Goal: Information Seeking & Learning: Check status

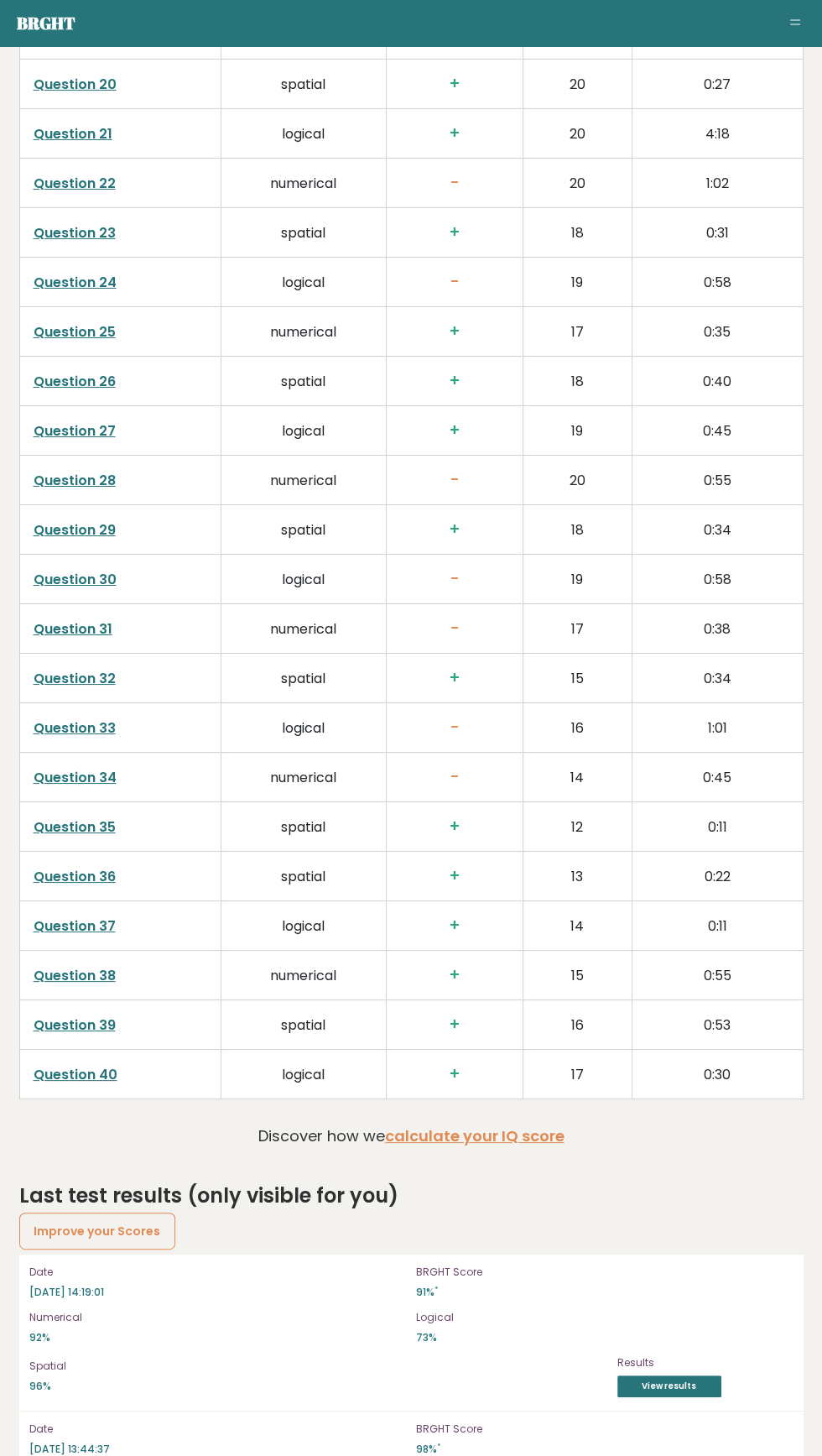
scroll to position [4188, 0]
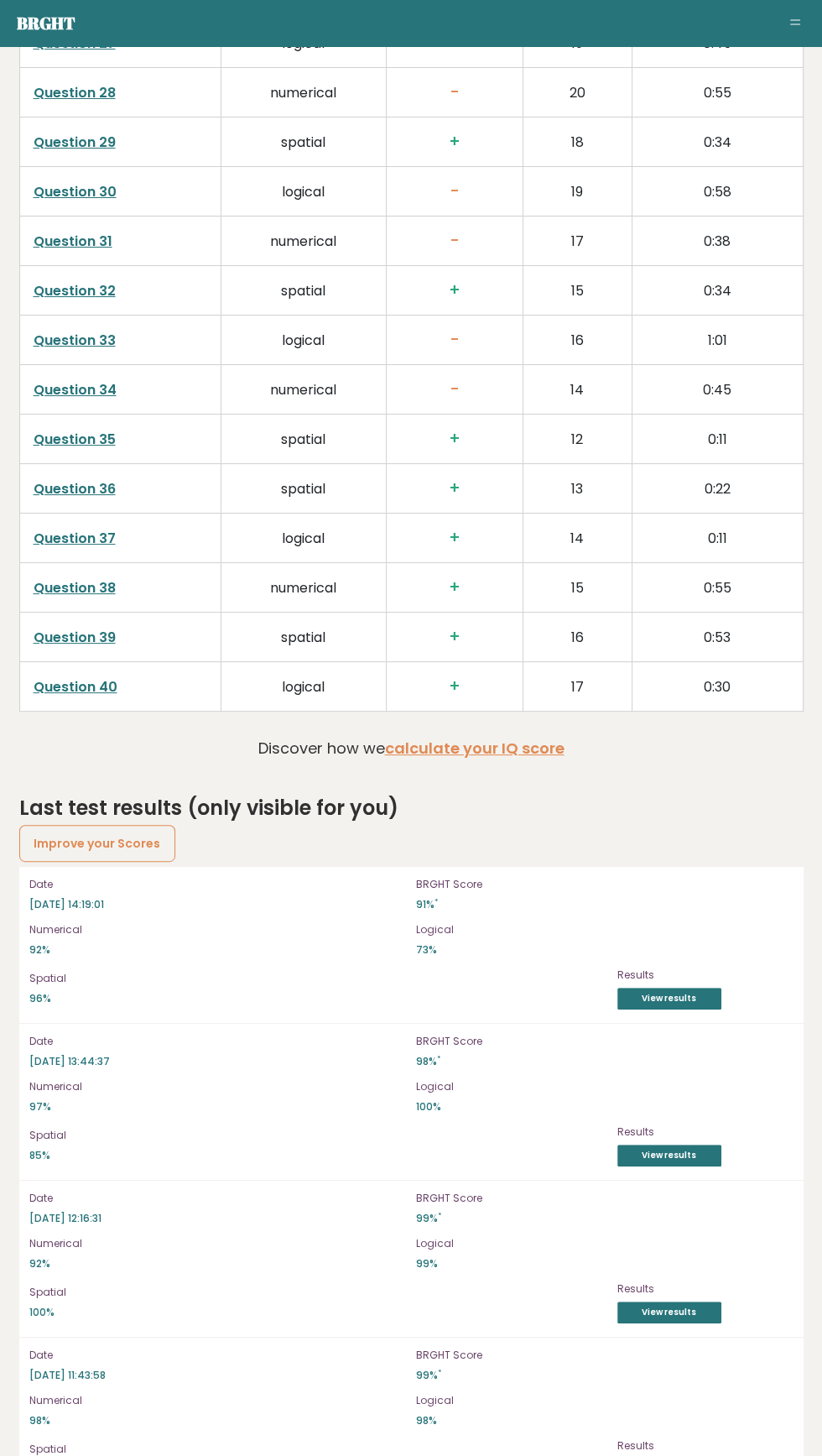
click at [672, 988] on link "View results" at bounding box center [670, 999] width 104 height 22
click at [686, 991] on link "View results" at bounding box center [670, 999] width 104 height 22
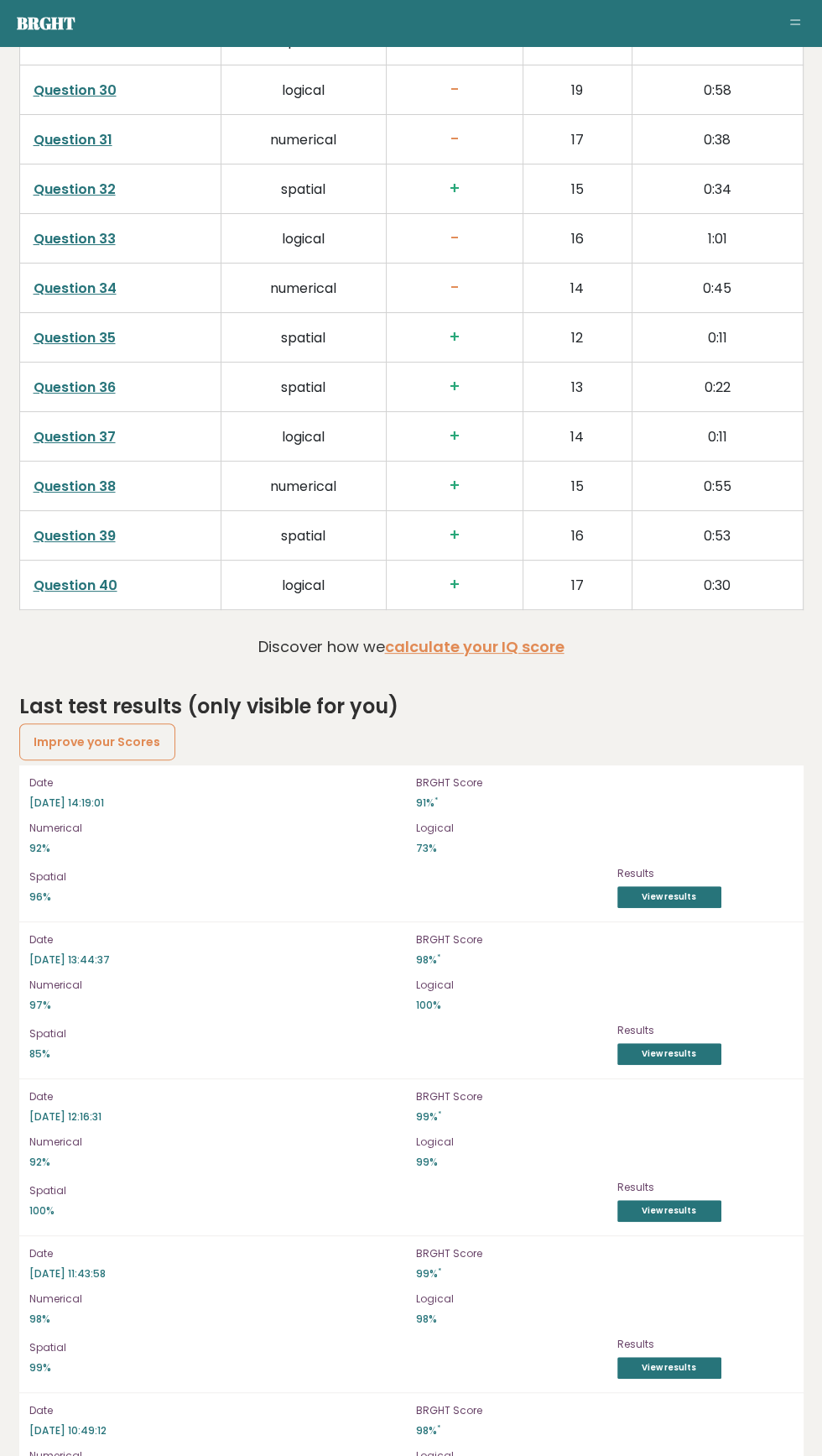
click at [688, 1043] on link "View results" at bounding box center [670, 1054] width 104 height 22
click at [699, 1199] on link "View results" at bounding box center [670, 1210] width 104 height 22
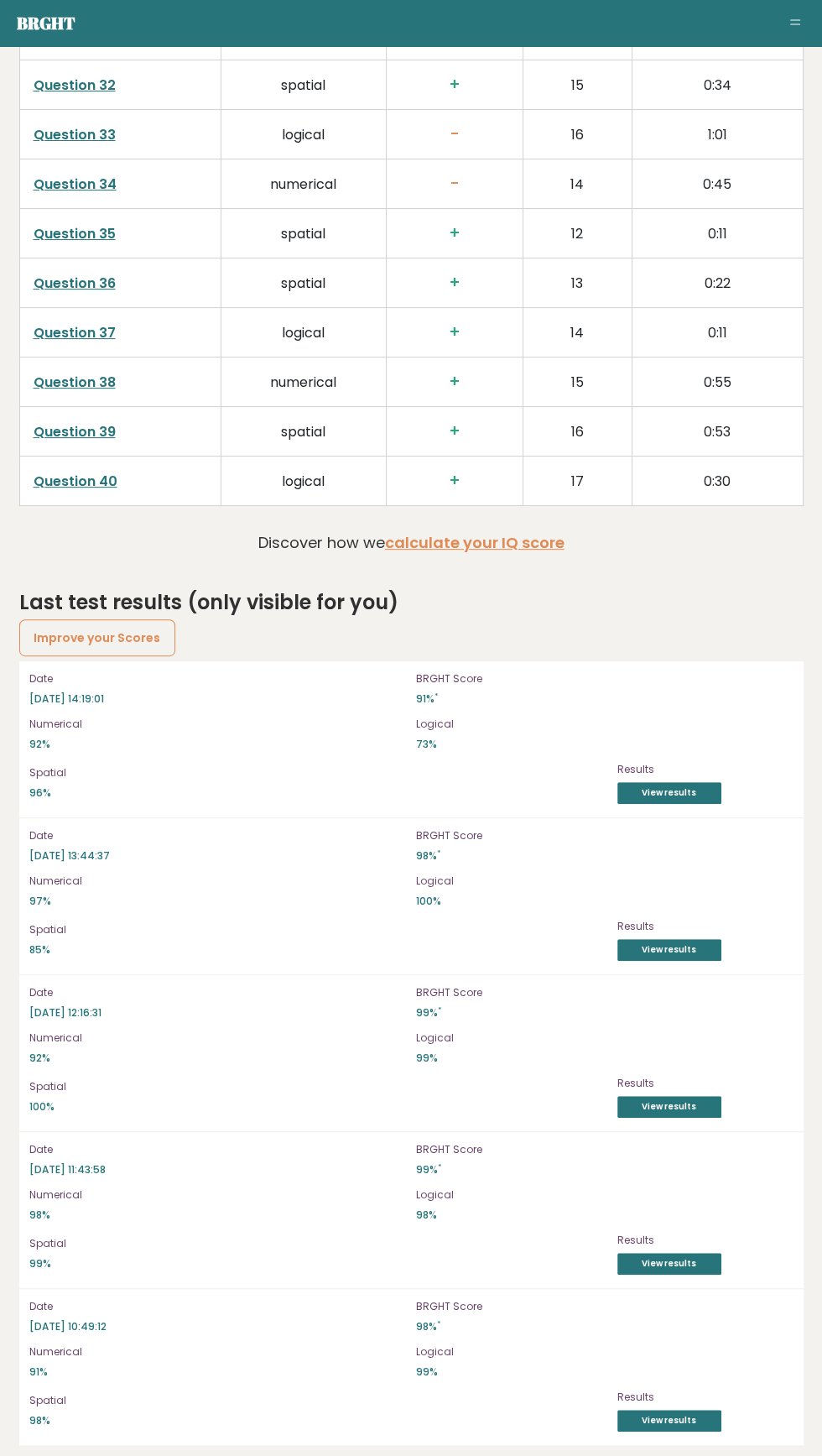
scroll to position [4395, 0]
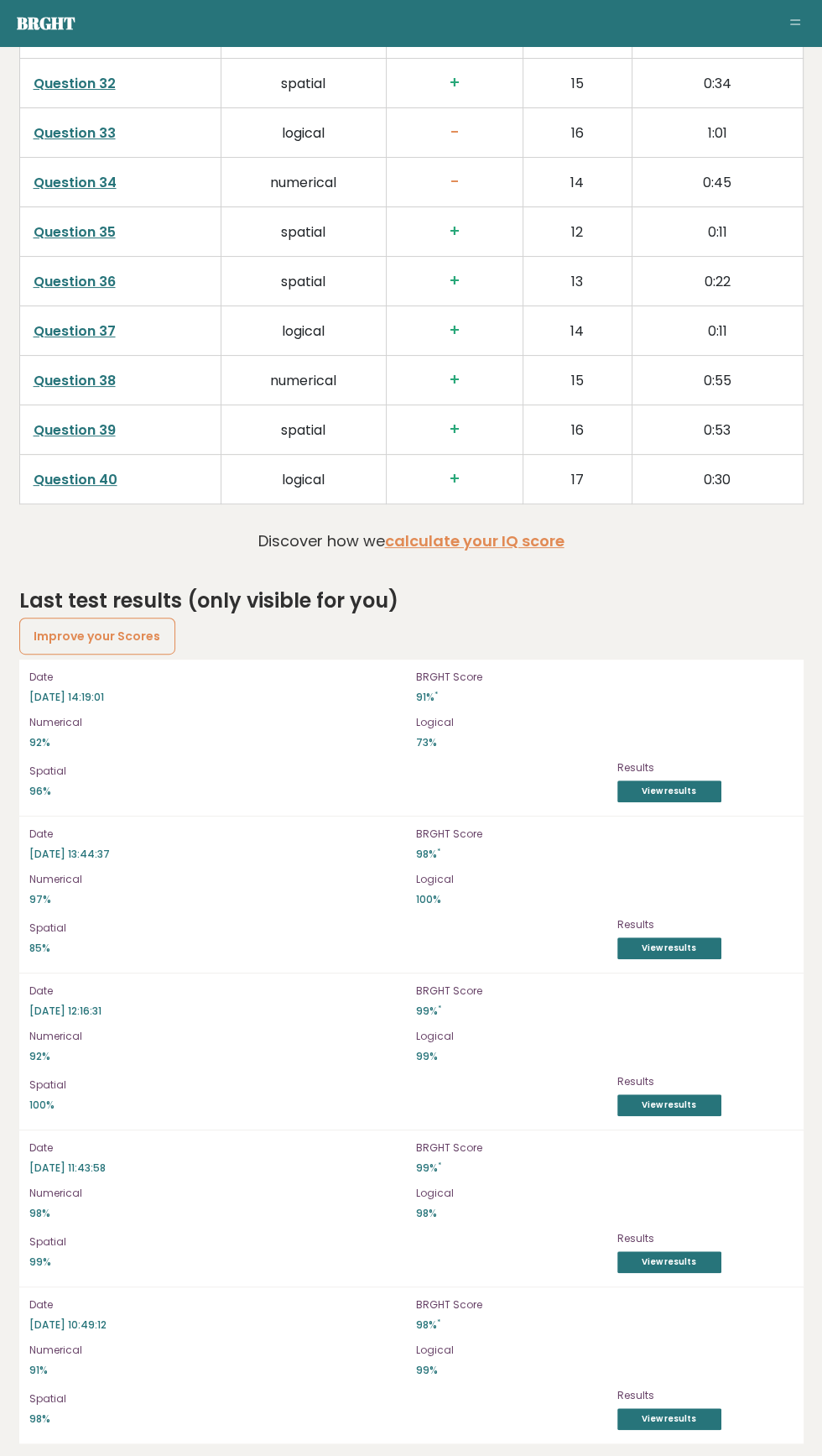
click at [703, 1259] on link "View results" at bounding box center [670, 1262] width 104 height 22
click at [694, 1096] on link "View results" at bounding box center [670, 1105] width 104 height 22
click at [691, 1407] on link "View results" at bounding box center [670, 1418] width 104 height 22
click at [672, 1407] on link "View results" at bounding box center [670, 1418] width 104 height 22
click at [700, 1251] on link "View results" at bounding box center [670, 1262] width 104 height 22
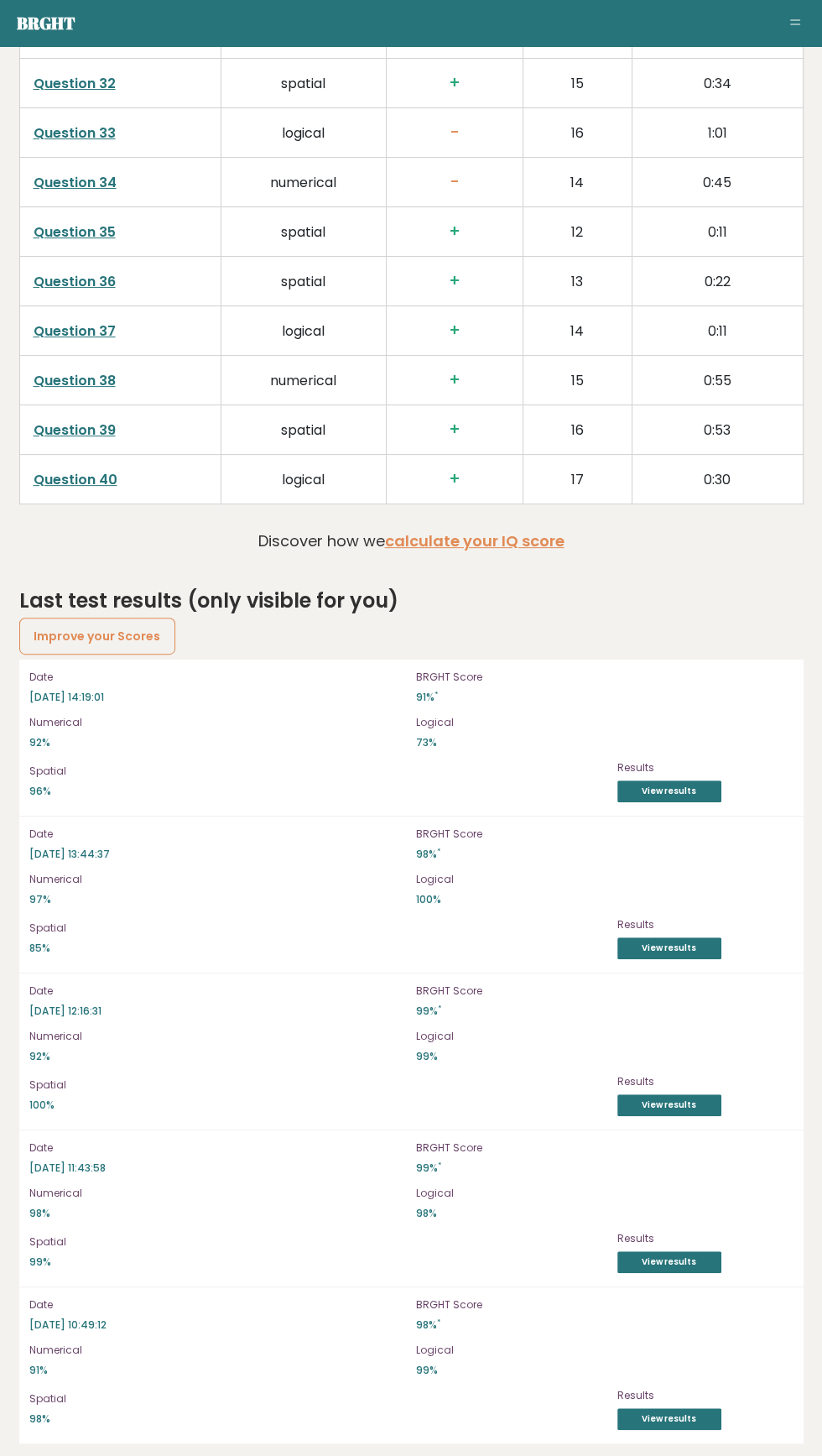
click at [711, 1104] on link "View results" at bounding box center [670, 1105] width 104 height 22
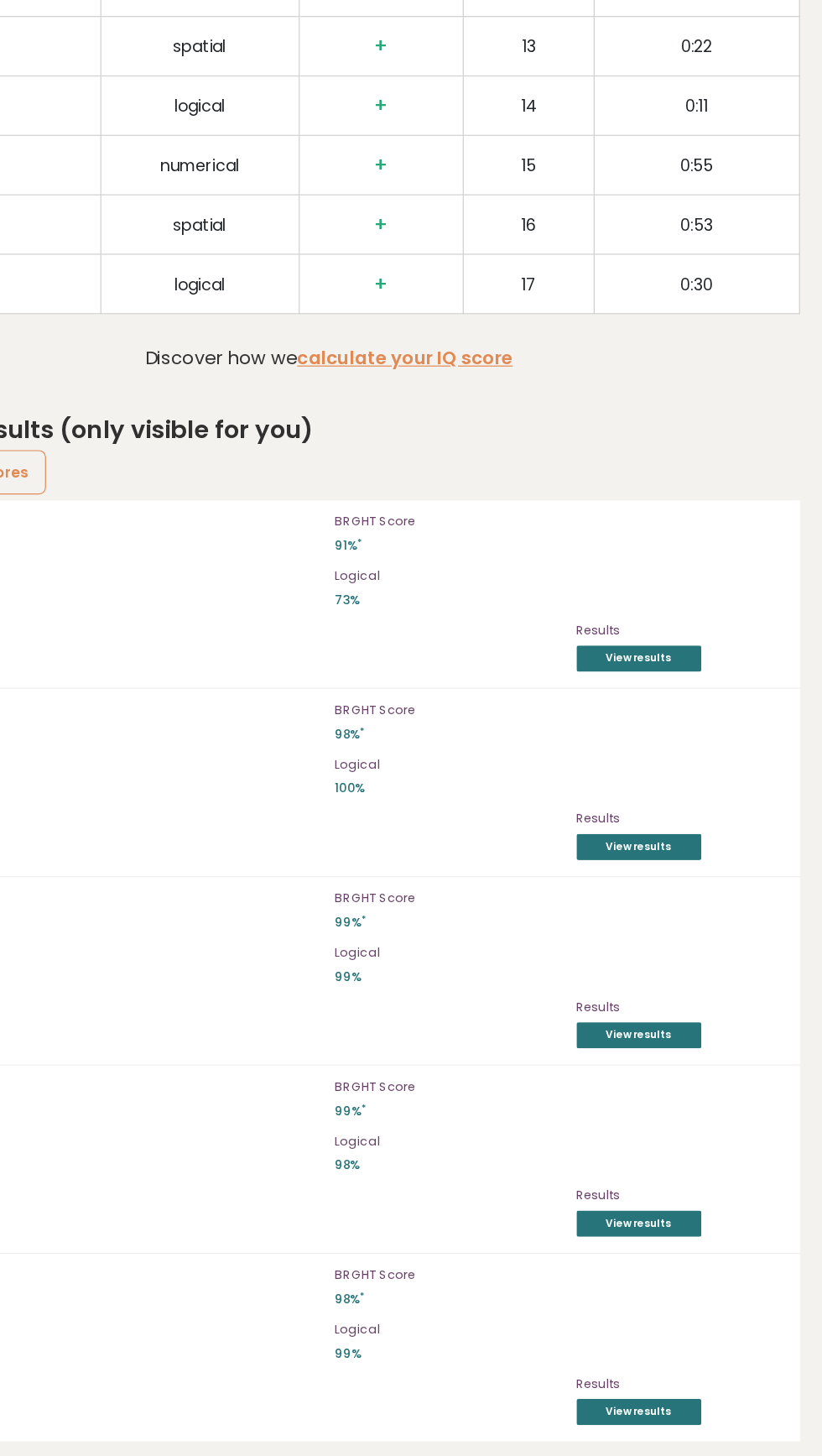
click at [697, 937] on link "View results" at bounding box center [670, 948] width 104 height 22
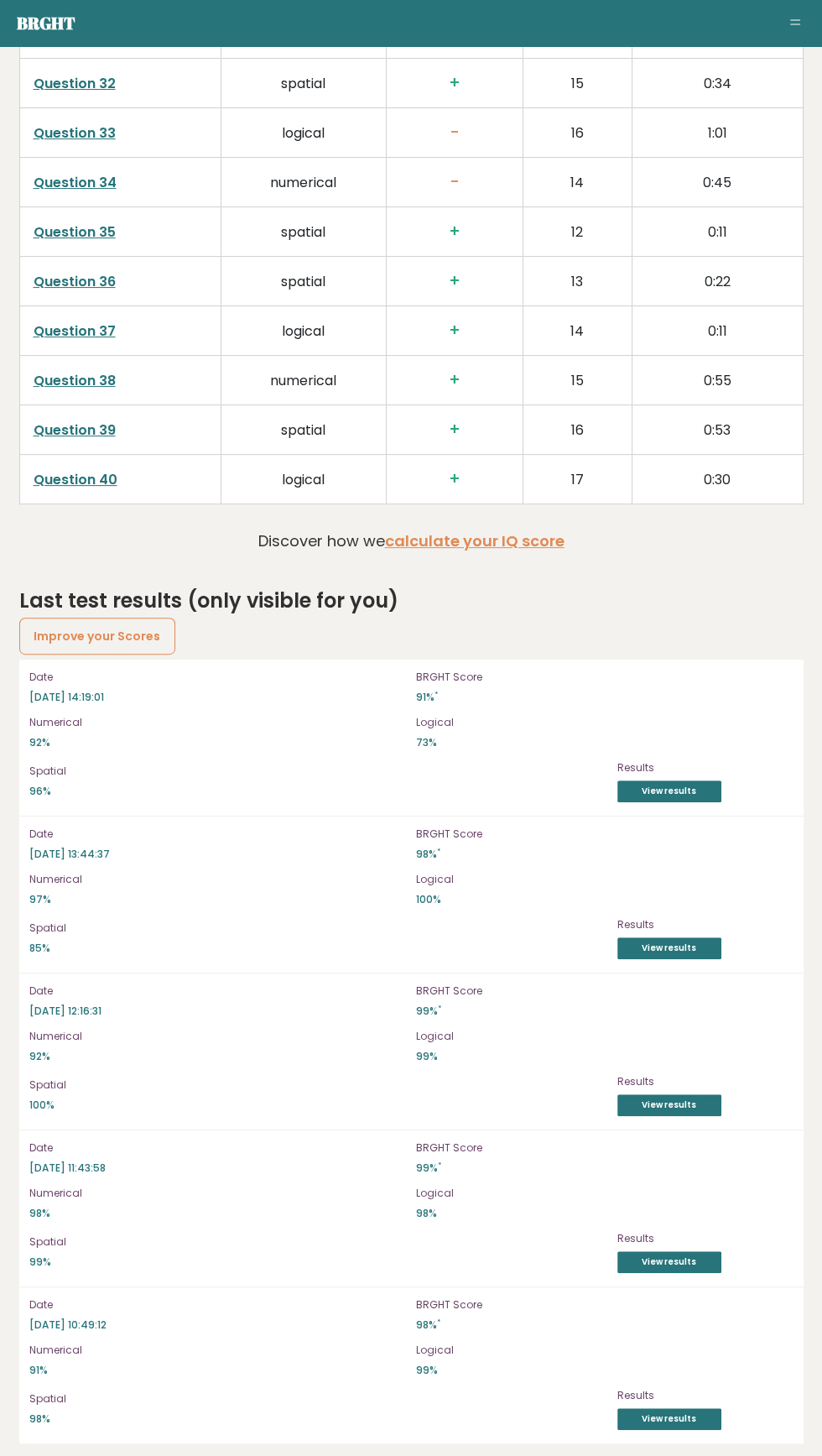
click at [700, 791] on link "View results" at bounding box center [670, 792] width 104 height 22
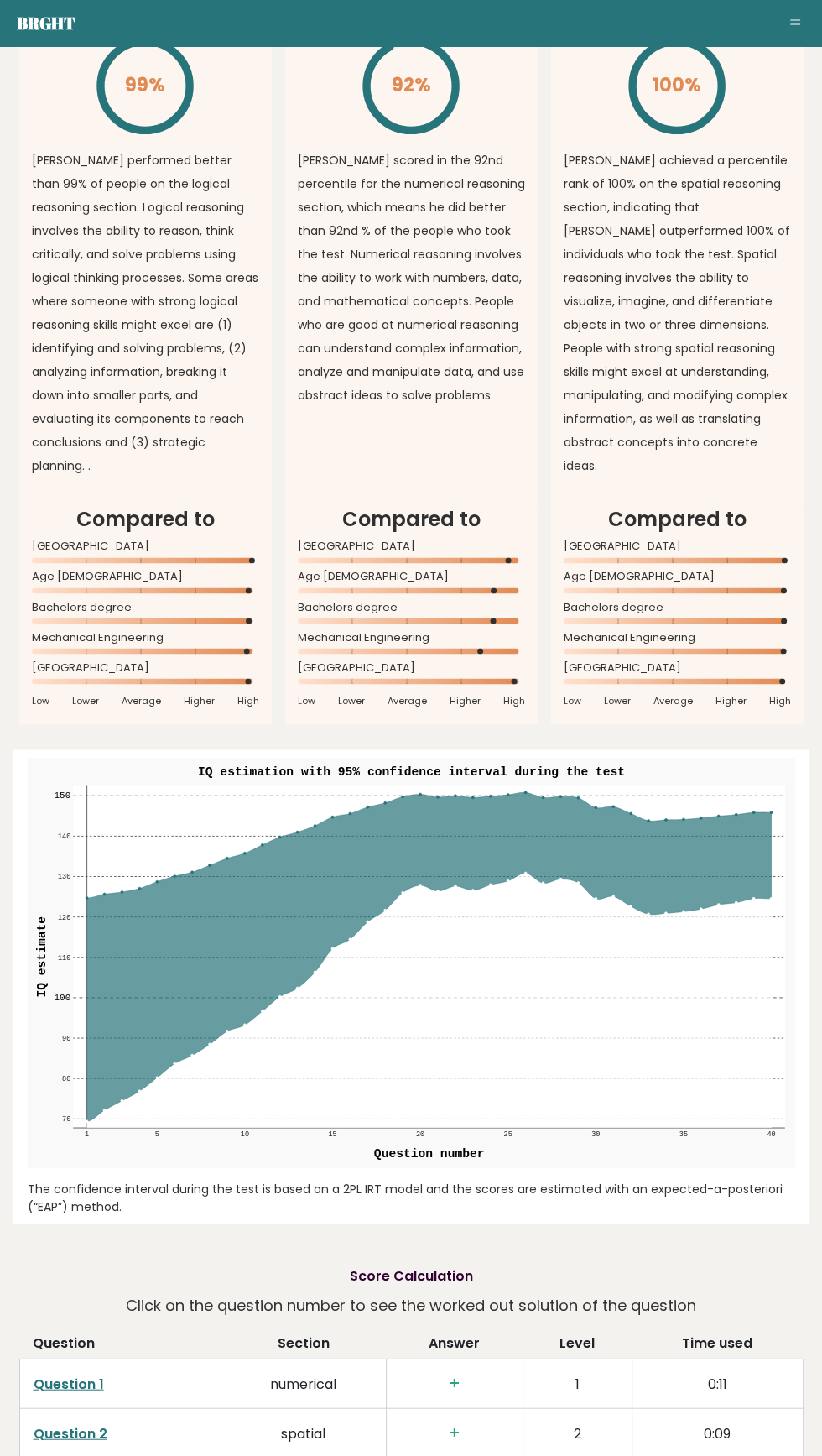
scroll to position [1549, 0]
